Goal: Find specific page/section: Find specific page/section

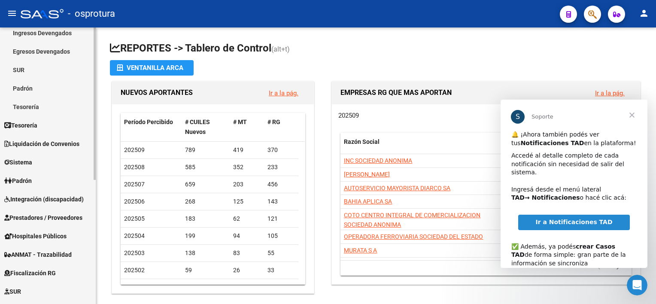
scroll to position [101, 0]
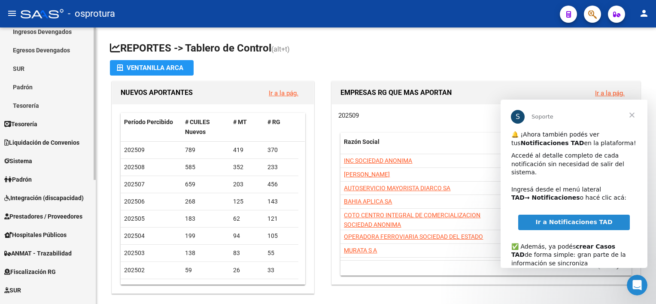
click at [94, 218] on div at bounding box center [95, 159] width 2 height 152
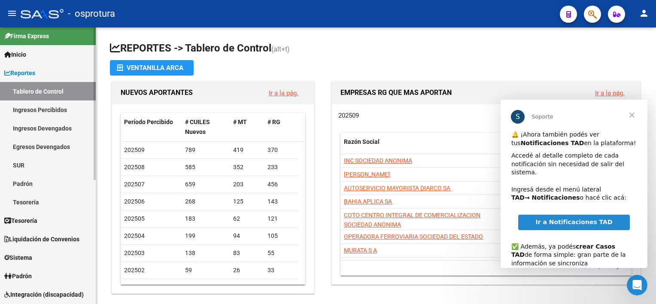
scroll to position [1, 0]
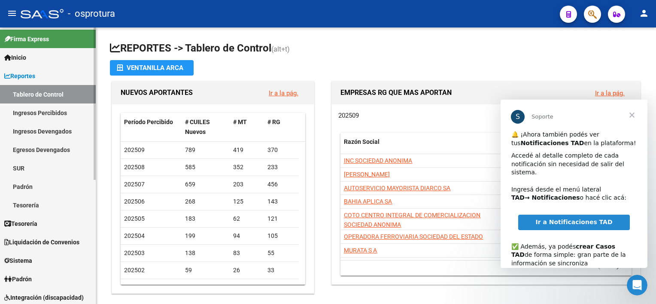
click at [84, 133] on div "Firma Express Inicio Calendario SSS Instructivos Contacto OS Reportes Tablero d…" at bounding box center [49, 277] width 98 height 502
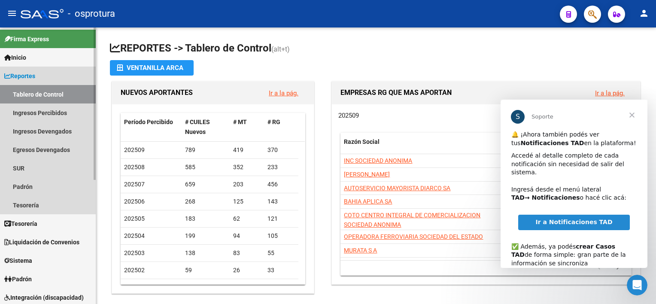
click at [30, 79] on span "Reportes" at bounding box center [19, 75] width 31 height 9
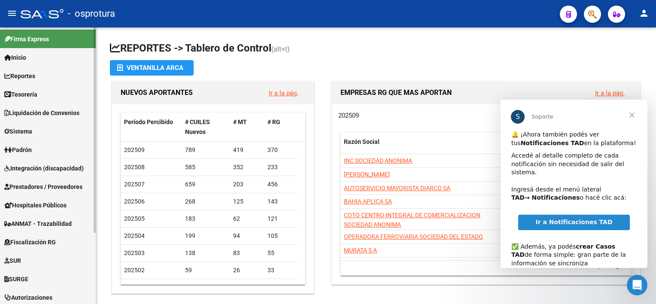
click at [29, 90] on span "Tesorería" at bounding box center [20, 94] width 33 height 9
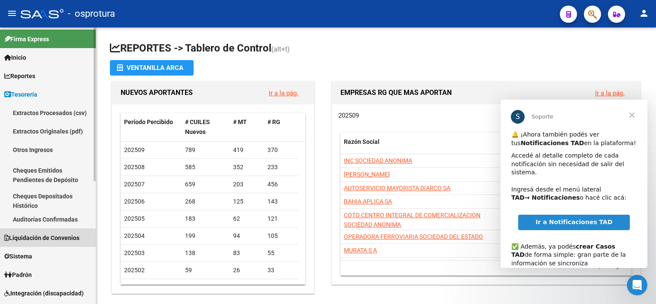
click at [72, 236] on span "Liquidación de Convenios" at bounding box center [41, 237] width 75 height 9
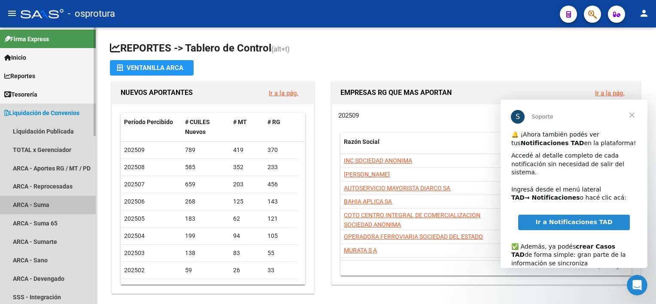
click at [47, 203] on link "ARCA - Suma" at bounding box center [48, 205] width 96 height 18
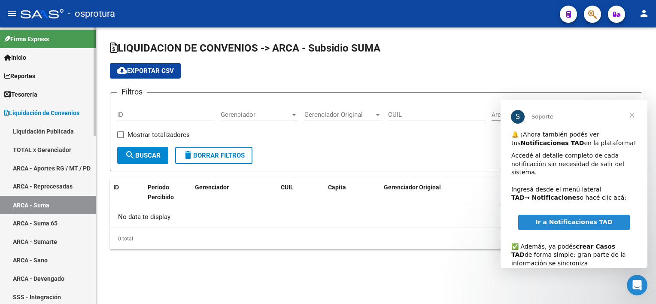
checkbox input "true"
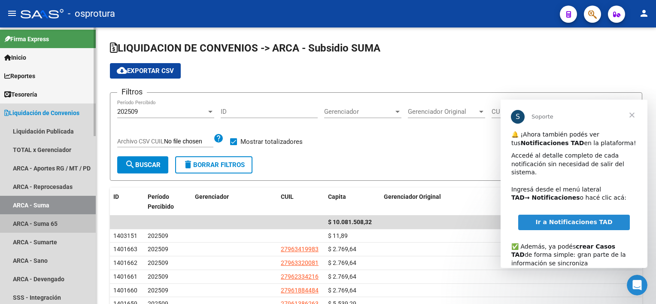
click at [56, 226] on link "ARCA - Suma 65" at bounding box center [48, 223] width 96 height 18
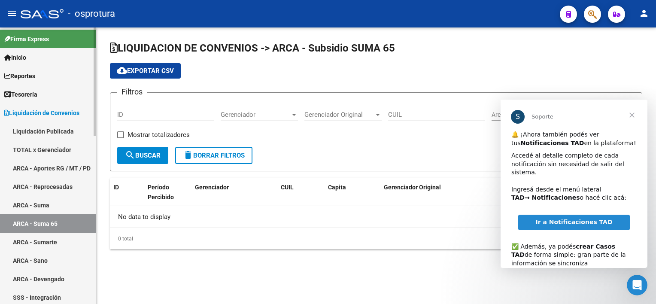
checkbox input "true"
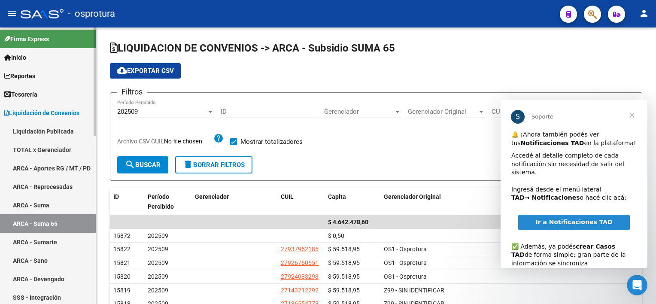
click at [53, 238] on link "ARCA - Sumarte" at bounding box center [48, 242] width 96 height 18
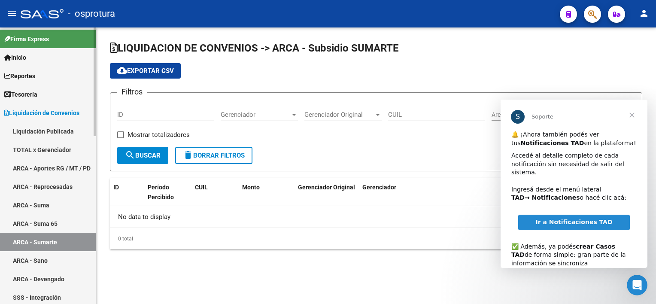
checkbox input "true"
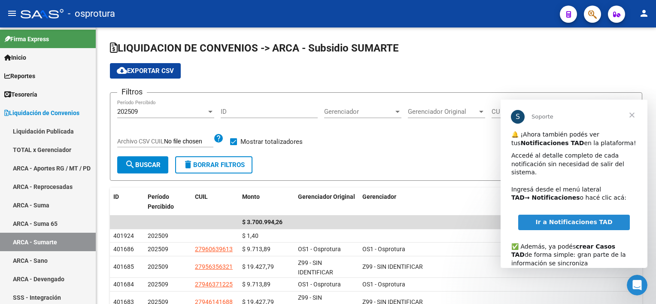
click at [630, 116] on span "Cerrar" at bounding box center [632, 115] width 31 height 31
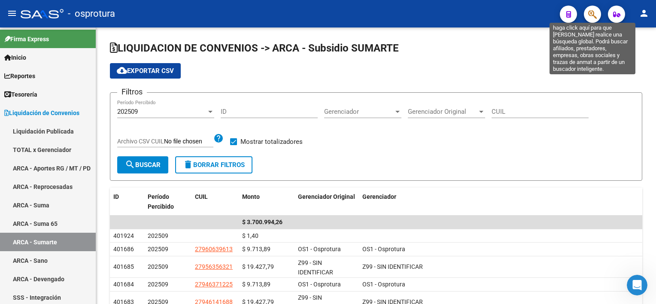
click at [594, 12] on icon "button" at bounding box center [592, 14] width 9 height 10
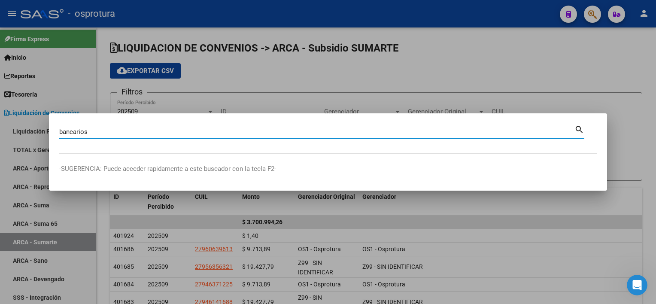
type input "bancarios"
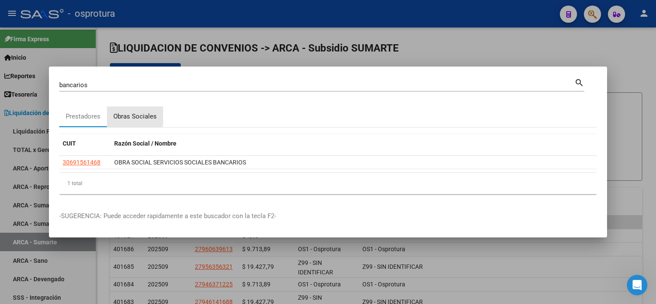
click at [128, 116] on div "Obras Sociales" at bounding box center [134, 117] width 43 height 10
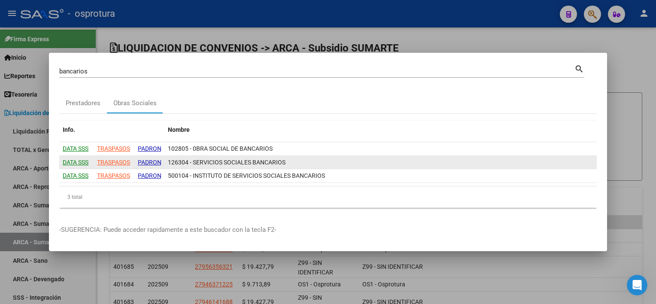
click at [122, 160] on div "TRASPASOS" at bounding box center [113, 163] width 33 height 10
